Goal: Find specific page/section: Find specific page/section

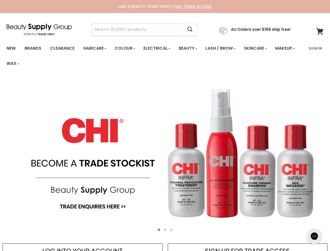
click at [139, 30] on input "Search" at bounding box center [137, 30] width 91 height 12
click at [193, 30] on icon "Search" at bounding box center [189, 29] width 5 height 5
click at [96, 48] on link "Haircare" at bounding box center [94, 48] width 30 height 11
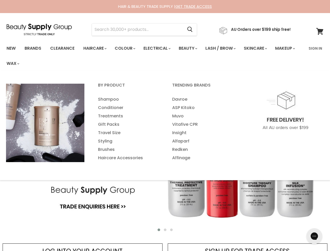
click at [128, 48] on link "Colour" at bounding box center [125, 48] width 28 height 11
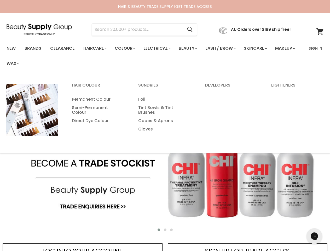
click at [161, 48] on link "Electrical" at bounding box center [157, 48] width 34 height 11
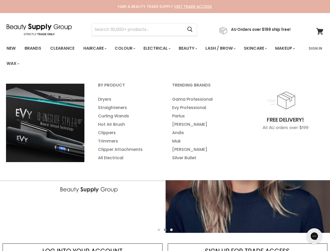
click at [192, 48] on link "Beauty" at bounding box center [188, 48] width 26 height 11
